Goal: Transaction & Acquisition: Book appointment/travel/reservation

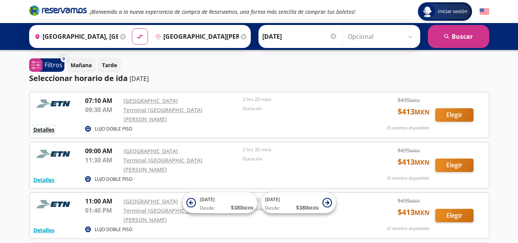
click at [46, 125] on button "Detalles" at bounding box center [43, 129] width 21 height 8
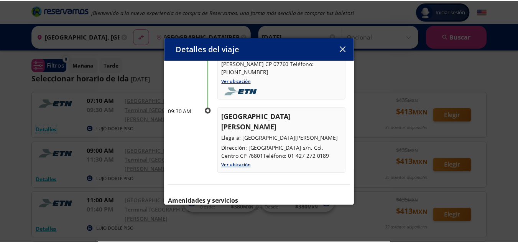
scroll to position [109, 0]
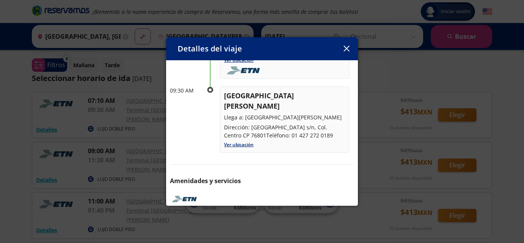
click at [346, 48] on icon "button" at bounding box center [347, 49] width 6 height 6
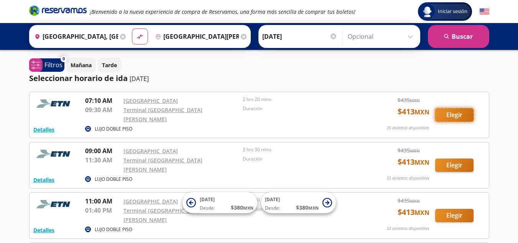
click at [450, 115] on button "Elegir" at bounding box center [454, 114] width 38 height 13
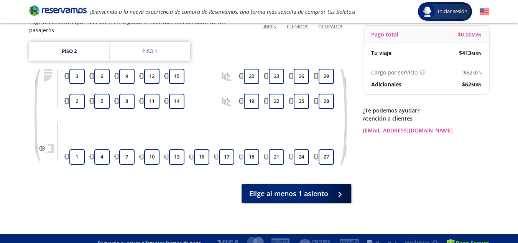
scroll to position [76, 0]
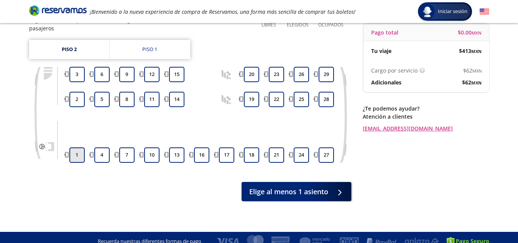
click at [74, 147] on button "1" at bounding box center [76, 154] width 15 height 15
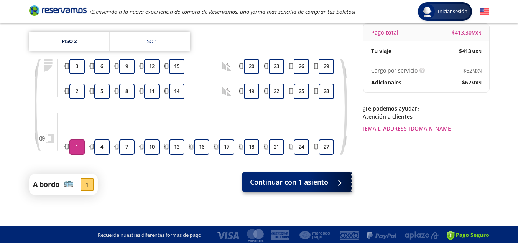
click at [298, 181] on span "Continuar con 1 asiento" at bounding box center [289, 182] width 78 height 10
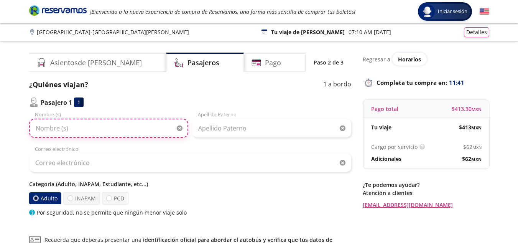
click at [109, 133] on input "Nombre (s)" at bounding box center [108, 128] width 159 height 19
click at [120, 134] on input "Nombre (s)" at bounding box center [108, 128] width 159 height 19
type input "t"
type input "[PERSON_NAME]"
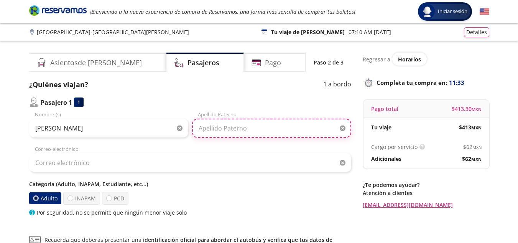
click at [267, 122] on input "Apellido Paterno" at bounding box center [271, 128] width 159 height 19
type input "[PERSON_NAME]"
